Goal: Go to known website: Access a specific website the user already knows

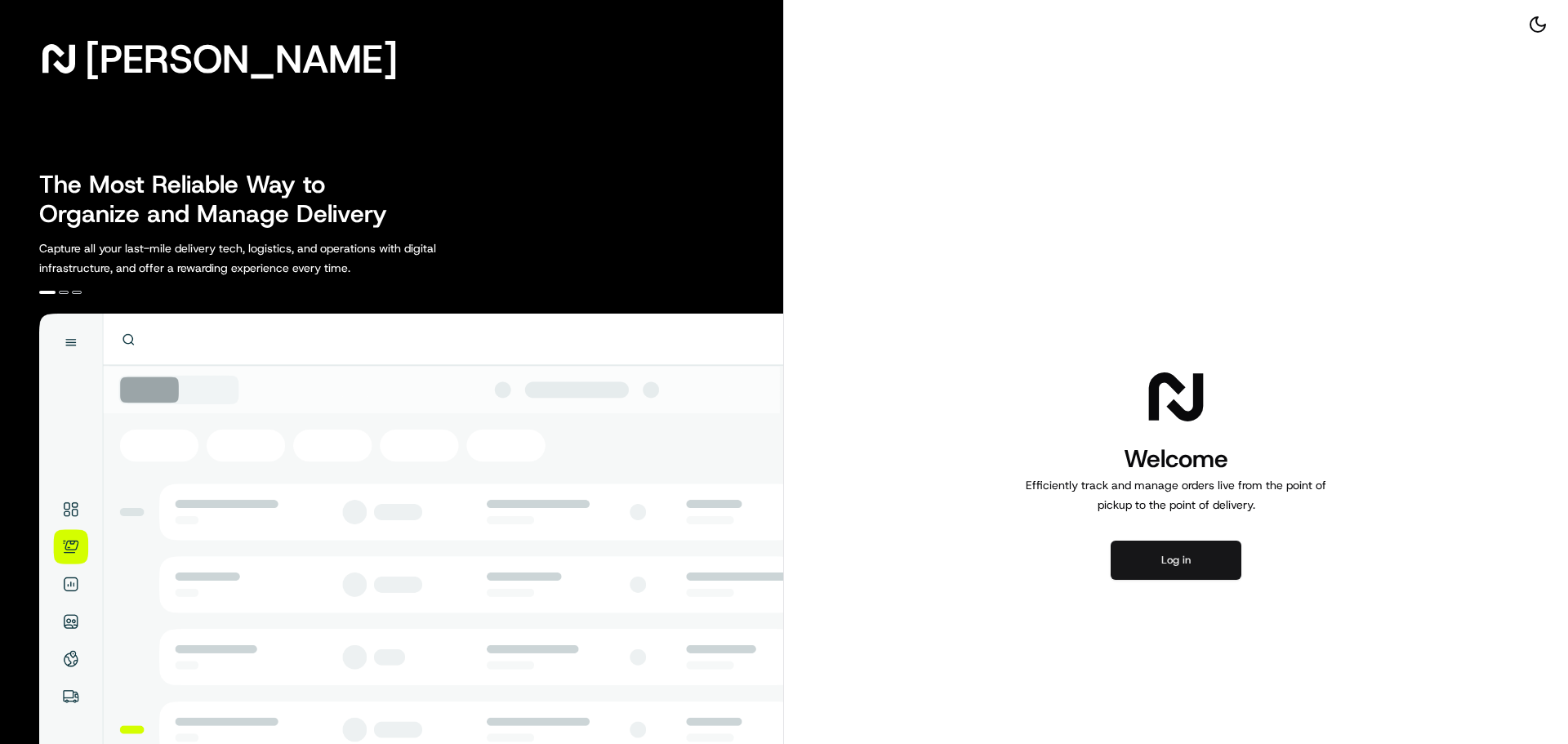
click at [1157, 553] on button "Log in" at bounding box center [1176, 561] width 131 height 39
